Goal: Information Seeking & Learning: Compare options

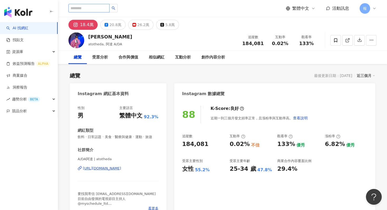
click at [90, 8] on input "search" at bounding box center [89, 8] width 41 height 8
type input "*"
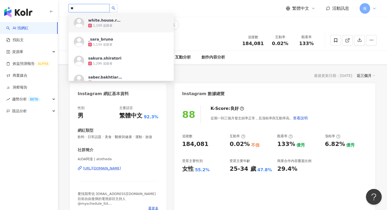
type input "*"
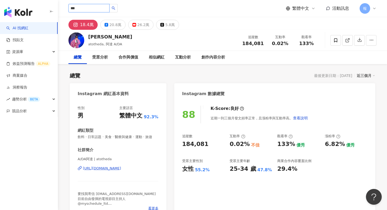
type input "**"
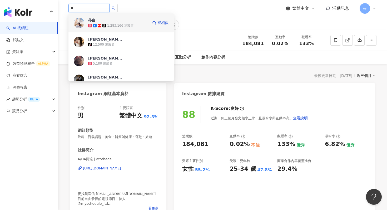
click at [118, 23] on div "1,283,166 追蹤者" at bounding box center [118, 25] width 60 height 5
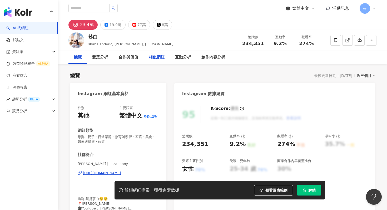
click at [160, 55] on div "相似網紅" at bounding box center [157, 57] width 16 height 6
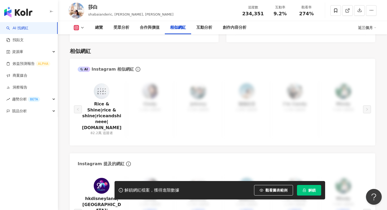
click at [308, 191] on button "解鎖" at bounding box center [309, 190] width 24 height 11
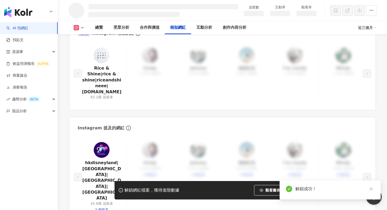
scroll to position [745, 0]
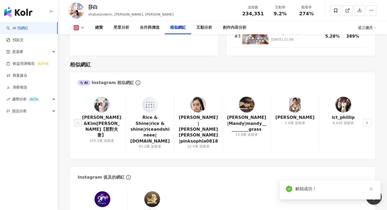
scroll to position [852, 0]
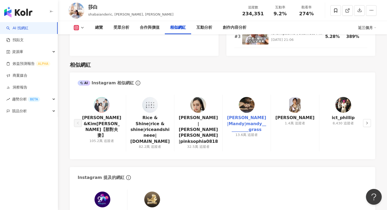
click at [247, 115] on link "夏曼娣|Mandy|mandy__________grass" at bounding box center [247, 124] width 40 height 18
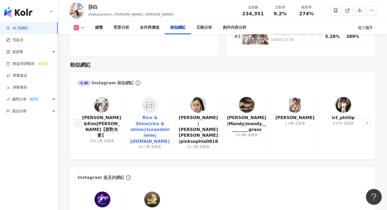
click at [148, 115] on link "Rice & Shine|rice & shine|riceandshineee|riceandshine.co" at bounding box center [150, 130] width 40 height 30
click at [368, 119] on button "button" at bounding box center [367, 123] width 8 height 8
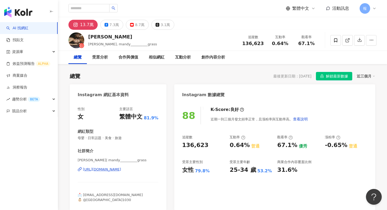
click at [121, 168] on div "https://www.instagram.com/mandy__________grass/" at bounding box center [102, 169] width 38 height 5
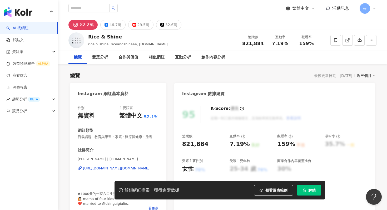
click at [127, 168] on div "[URL][DOMAIN_NAME][DOMAIN_NAME]" at bounding box center [116, 168] width 67 height 5
